Goal: Complete application form: Complete application form

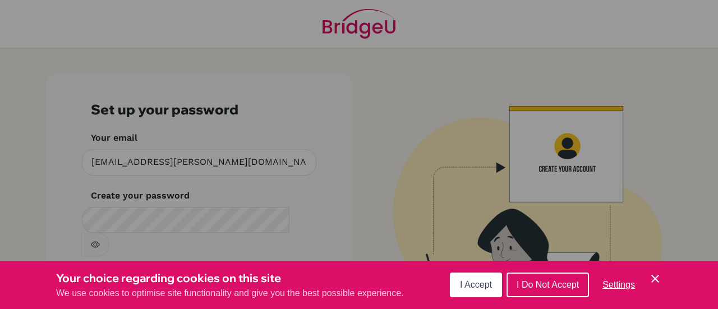
click at [482, 283] on span "I Accept" at bounding box center [476, 285] width 32 height 10
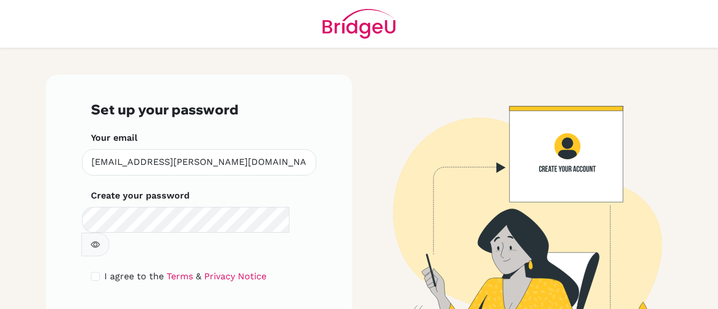
click at [178, 234] on form "Set up your password Your email [EMAIL_ADDRESS][PERSON_NAME][DOMAIN_NAME] Inval…" at bounding box center [199, 219] width 217 height 235
click at [218, 301] on form "Set up your password Your email [EMAIL_ADDRESS][PERSON_NAME][DOMAIN_NAME] Inval…" at bounding box center [199, 219] width 217 height 235
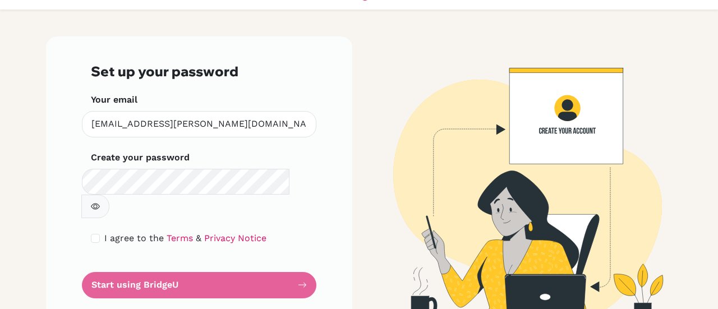
click at [267, 256] on form "Set up your password Your email [EMAIL_ADDRESS][PERSON_NAME][DOMAIN_NAME] Inval…" at bounding box center [199, 180] width 217 height 235
click at [91, 234] on input "checkbox" at bounding box center [95, 238] width 9 height 9
checkbox input "true"
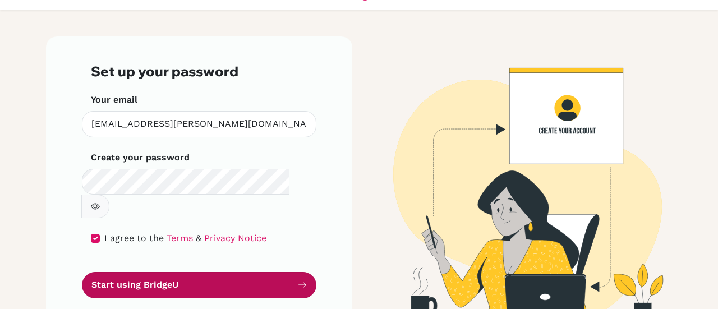
click at [160, 272] on button "Start using BridgeU" at bounding box center [199, 285] width 235 height 26
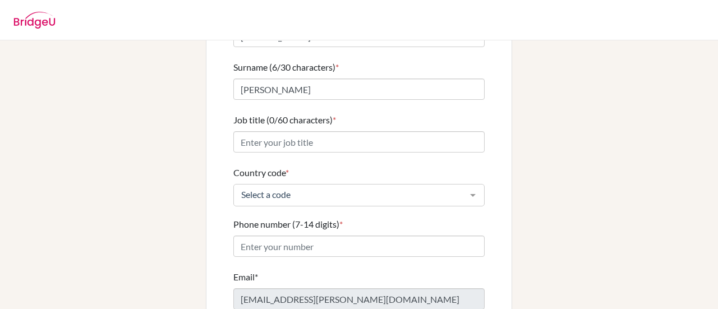
scroll to position [130, 0]
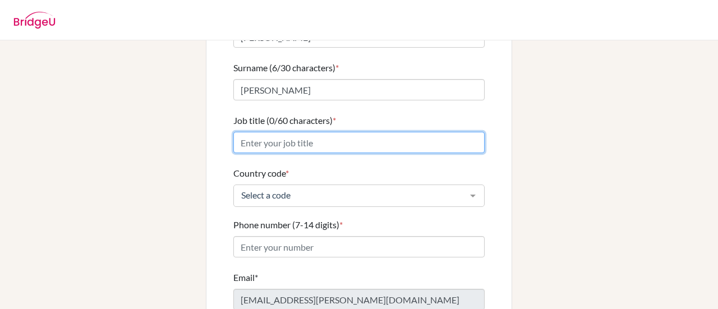
click at [355, 133] on input "Job title (0/60 characters) *" at bounding box center [358, 142] width 251 height 21
type input "High school teacher"
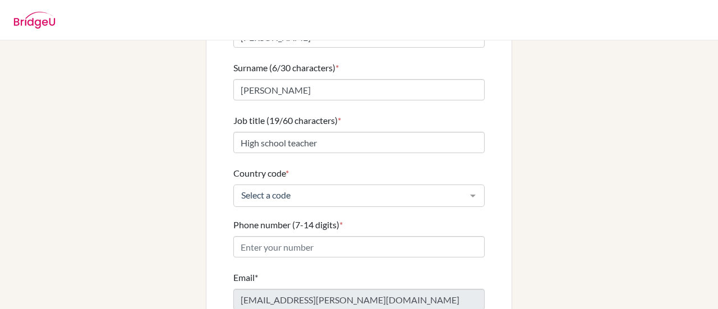
click at [466, 185] on div at bounding box center [473, 195] width 22 height 21
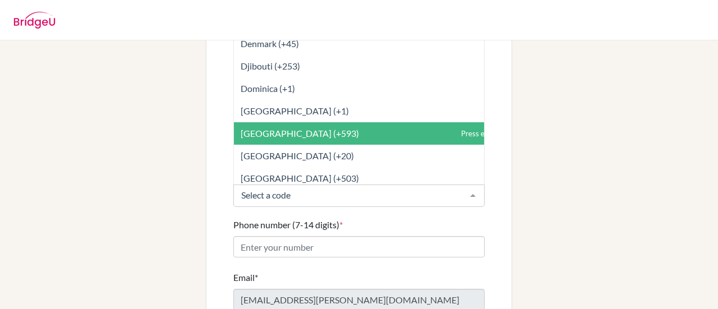
scroll to position [1238, 0]
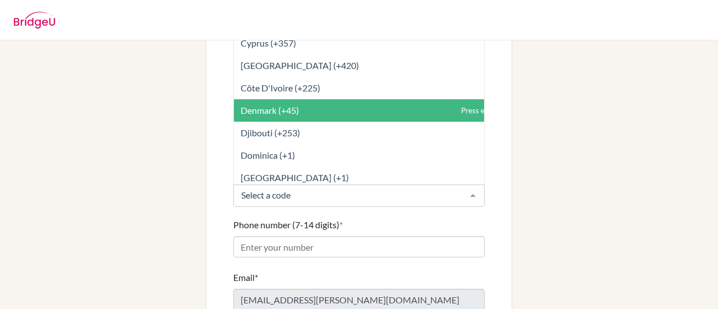
click at [343, 102] on span "Denmark (+45)" at bounding box center [384, 110] width 300 height 22
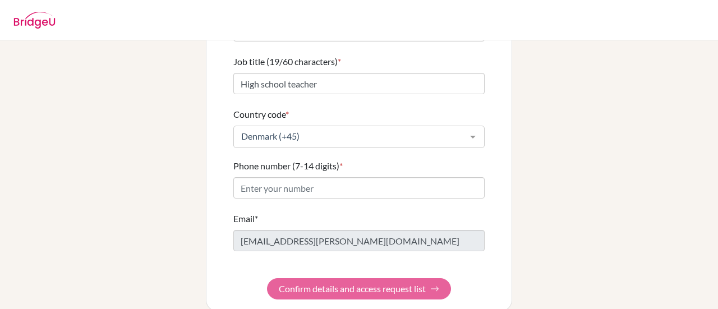
scroll to position [191, 0]
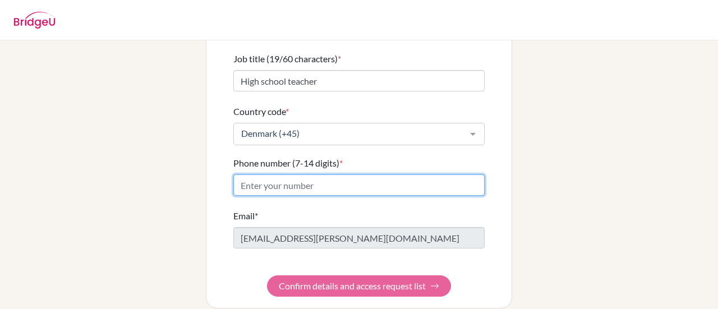
click at [321, 175] on input "Phone number (7-14 digits) *" at bounding box center [358, 185] width 251 height 21
type input "23346777"
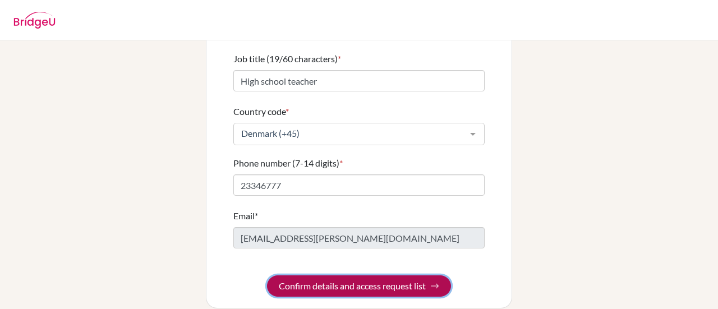
click at [361, 276] on button "Confirm details and access request list" at bounding box center [359, 286] width 184 height 21
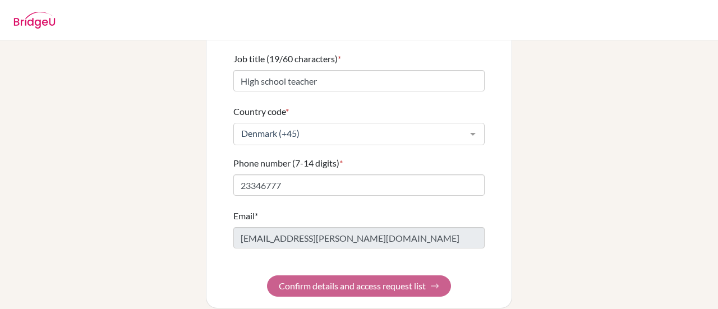
scroll to position [0, 0]
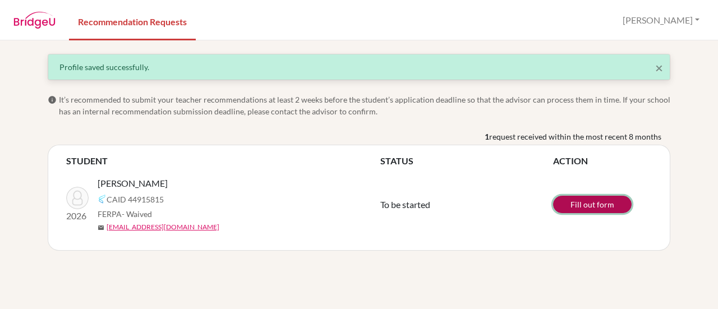
click at [598, 203] on link "Fill out form" at bounding box center [592, 204] width 79 height 17
